Goal: Task Accomplishment & Management: Use online tool/utility

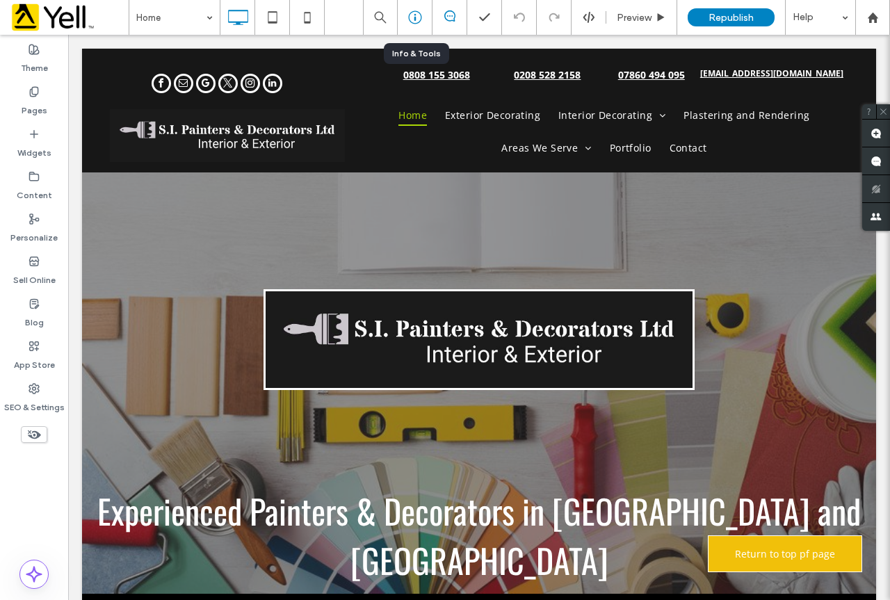
click at [411, 21] on icon at bounding box center [415, 17] width 14 height 14
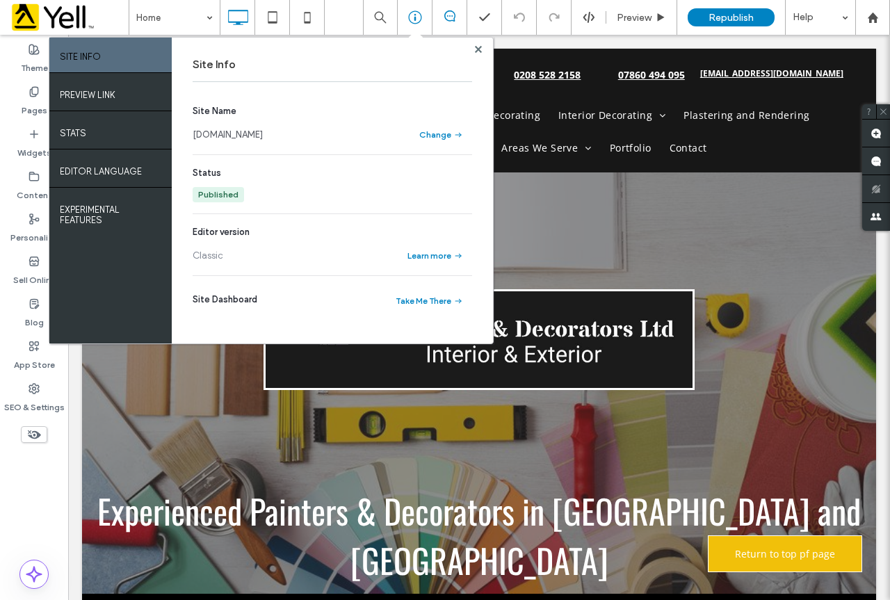
drag, startPoint x: 348, startPoint y: 143, endPoint x: 204, endPoint y: 143, distance: 144.6
click at [204, 143] on section "Site Name www.stephaniesinteriorsltd.co.uk Change" at bounding box center [333, 123] width 280 height 39
click at [263, 133] on link "[DOMAIN_NAME]" at bounding box center [228, 135] width 70 height 14
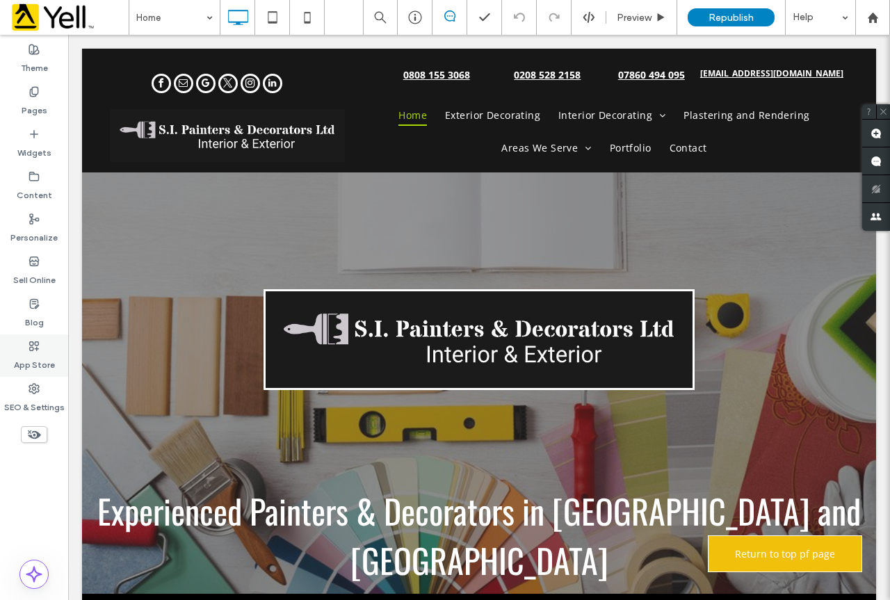
click at [33, 366] on label "App Store" at bounding box center [34, 361] width 41 height 19
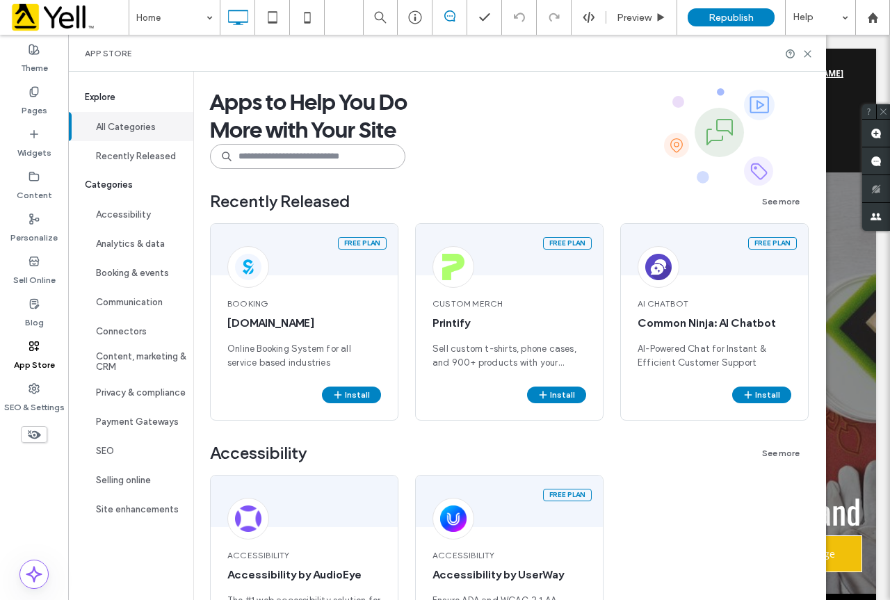
click at [279, 155] on input at bounding box center [307, 156] width 195 height 25
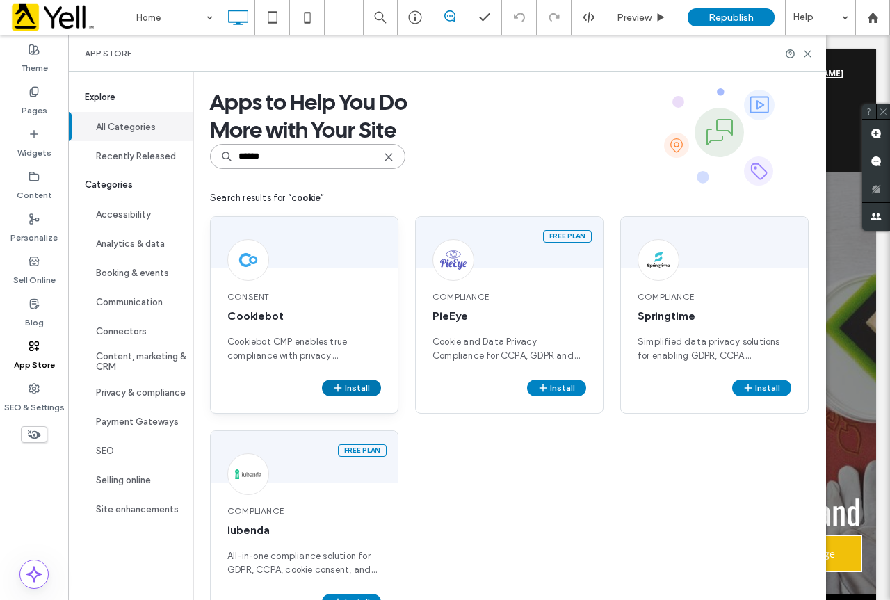
type input "******"
click at [341, 384] on icon "button" at bounding box center [337, 387] width 11 height 11
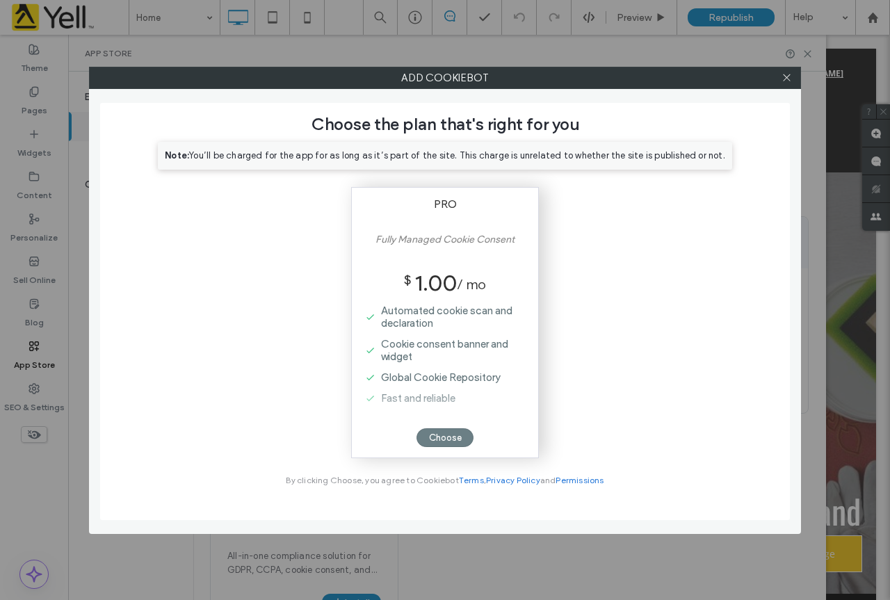
click at [446, 430] on div "Choose" at bounding box center [445, 437] width 57 height 19
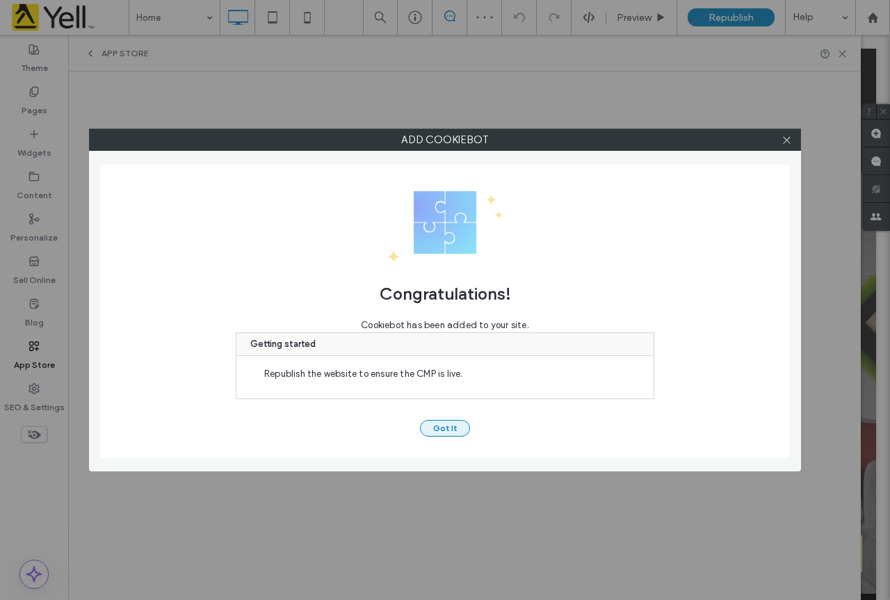
click at [444, 430] on button "Got It" at bounding box center [445, 428] width 50 height 17
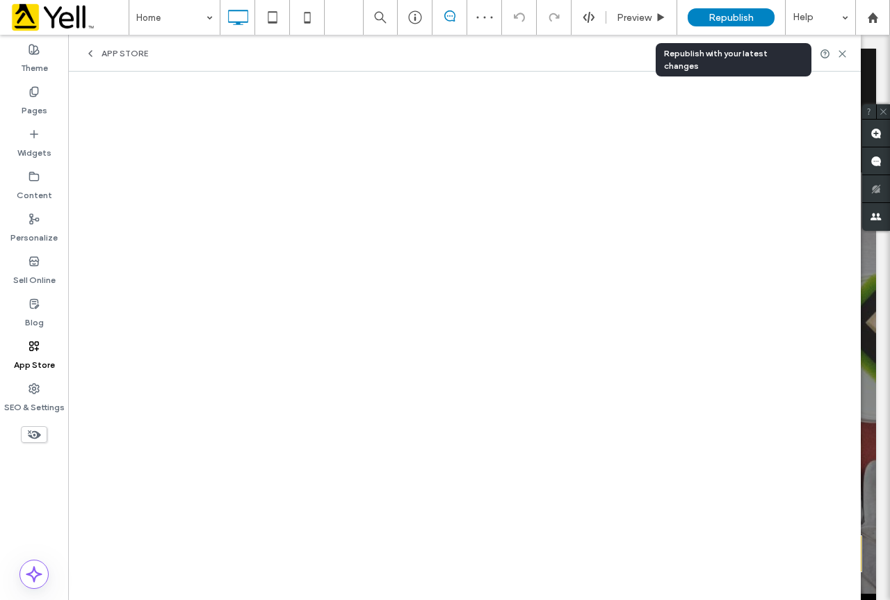
click at [738, 26] on div "Republish" at bounding box center [731, 17] width 87 height 35
click at [751, 16] on span "Republish" at bounding box center [731, 18] width 45 height 12
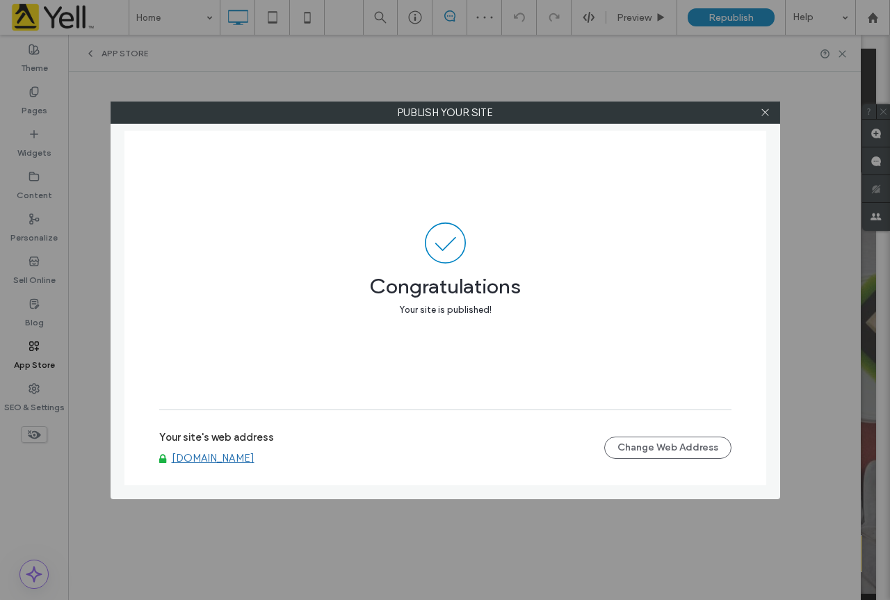
click at [841, 51] on div "Publish your site Congratulations Your site is published! Your site's web addre…" at bounding box center [445, 300] width 890 height 600
click at [768, 113] on icon at bounding box center [765, 112] width 10 height 10
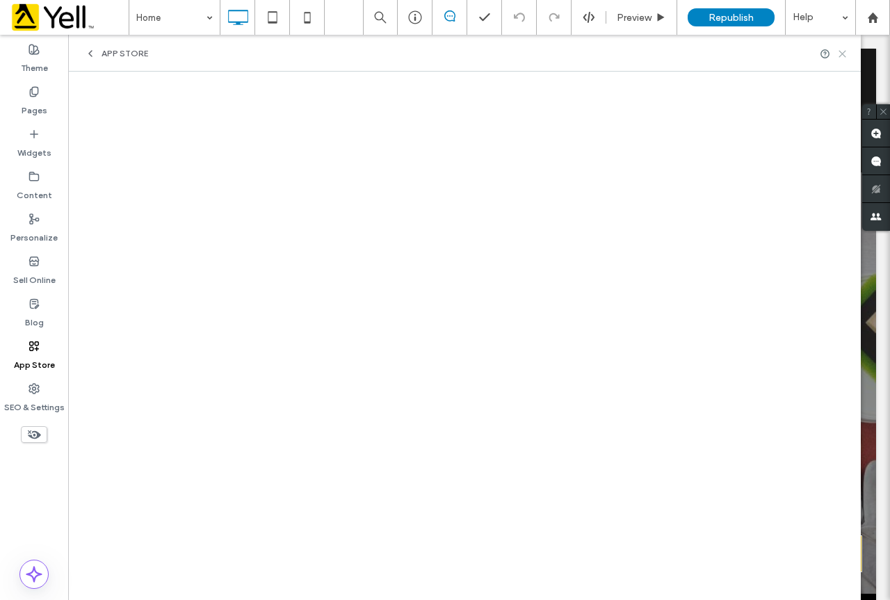
click at [837, 56] on icon at bounding box center [842, 54] width 10 height 10
